Goal: Task Accomplishment & Management: Use online tool/utility

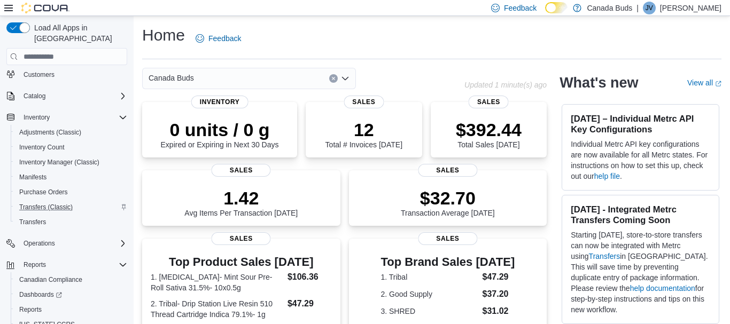
scroll to position [74, 0]
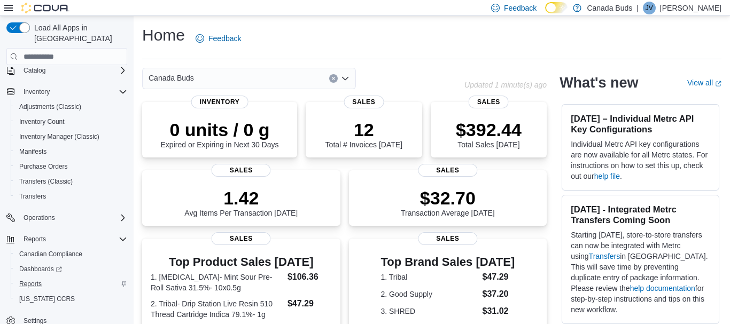
click at [51, 278] on div "Reports" at bounding box center [71, 284] width 112 height 13
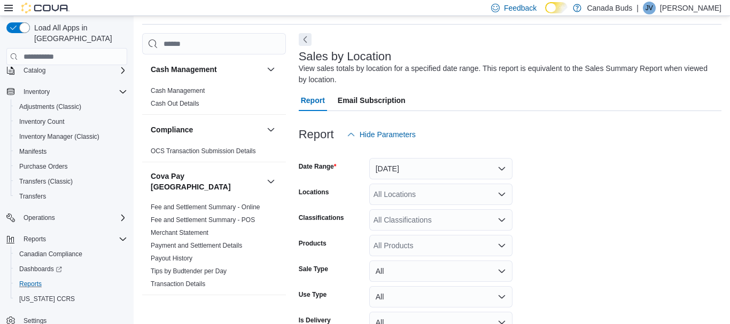
scroll to position [36, 0]
click at [477, 173] on button "[DATE]" at bounding box center [440, 167] width 143 height 21
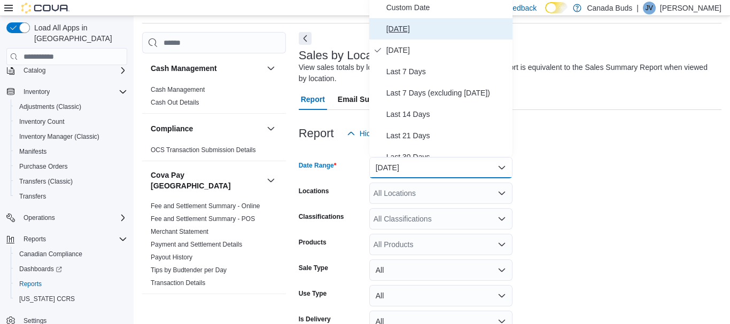
drag, startPoint x: 424, startPoint y: 31, endPoint x: 434, endPoint y: 28, distance: 11.0
click at [425, 31] on span "[DATE]" at bounding box center [447, 28] width 122 height 13
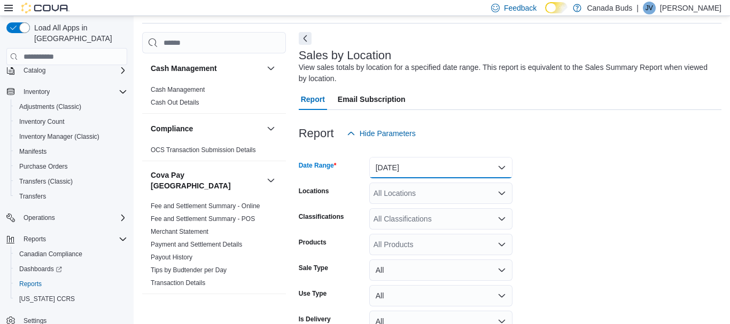
scroll to position [95, 0]
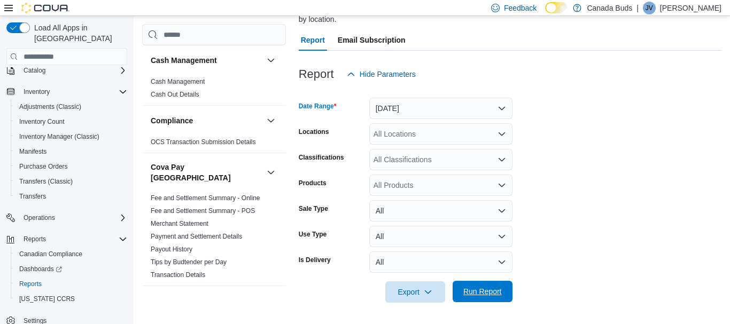
click at [489, 287] on span "Run Report" at bounding box center [482, 291] width 47 height 21
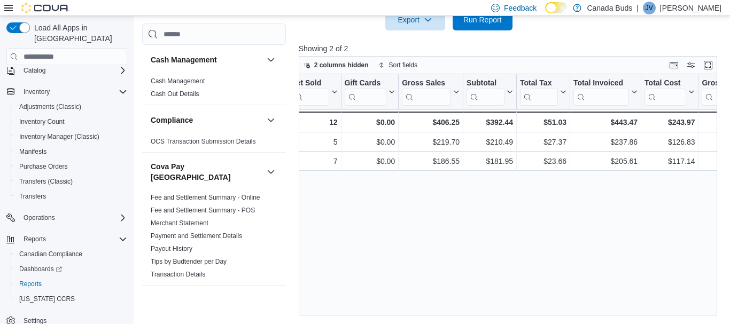
scroll to position [0, 237]
click at [534, 206] on div "Location Click to view column header actions Invoices Sold Click to view column…" at bounding box center [508, 195] width 418 height 242
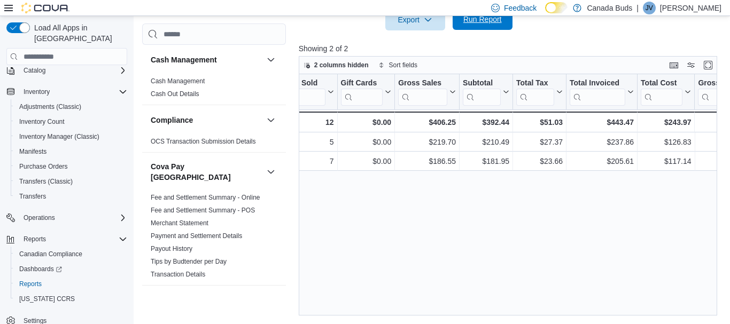
click at [495, 22] on span "Run Report" at bounding box center [482, 19] width 38 height 11
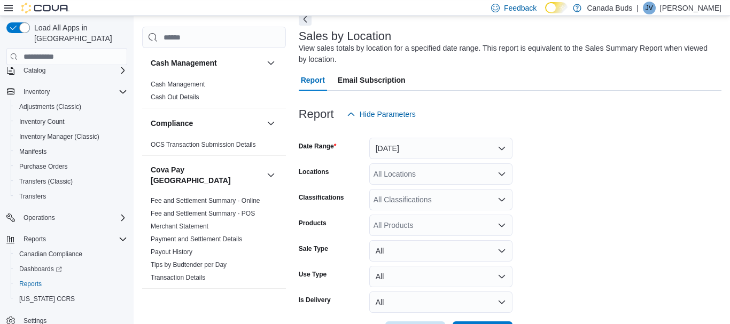
scroll to position [41, 0]
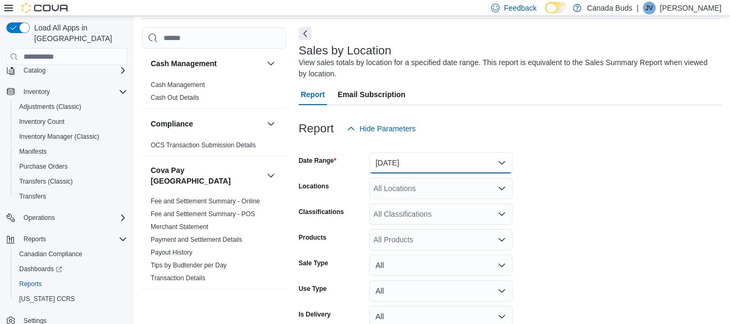
click at [442, 168] on button "[DATE]" at bounding box center [440, 162] width 143 height 21
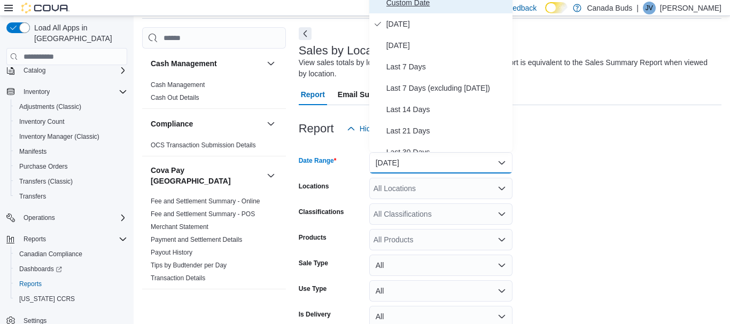
click at [440, 4] on span "Custom Date" at bounding box center [447, 2] width 122 height 13
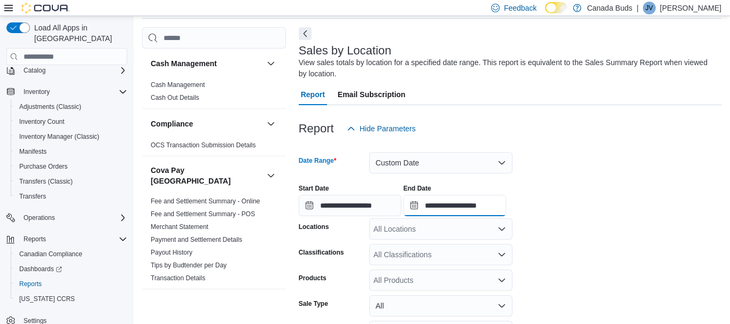
click at [491, 211] on input "**********" at bounding box center [454, 205] width 103 height 21
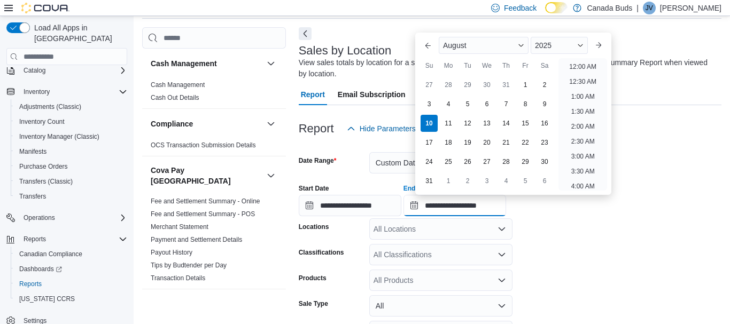
scroll to position [588, 0]
click at [426, 102] on div "3" at bounding box center [428, 104] width 19 height 19
type input "**********"
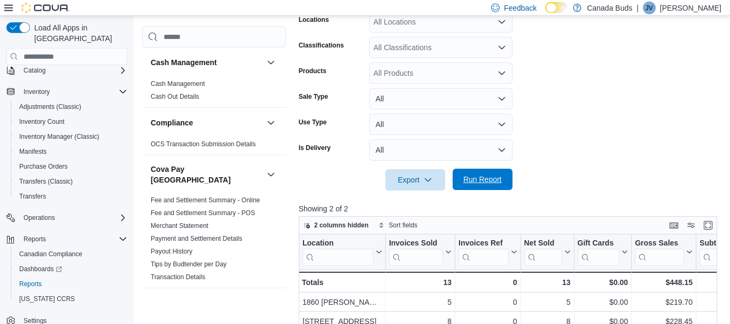
scroll to position [259, 0]
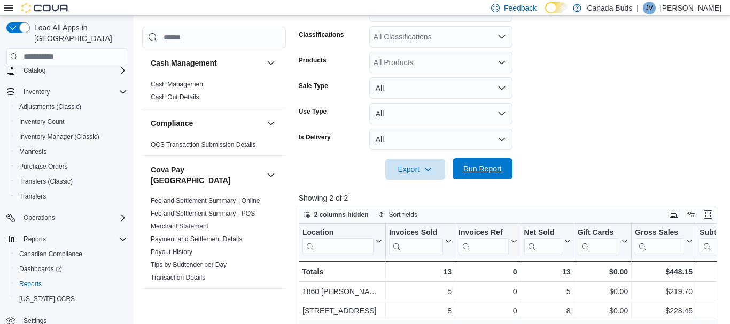
click at [480, 165] on span "Run Report" at bounding box center [482, 169] width 38 height 11
